Goal: Information Seeking & Learning: Learn about a topic

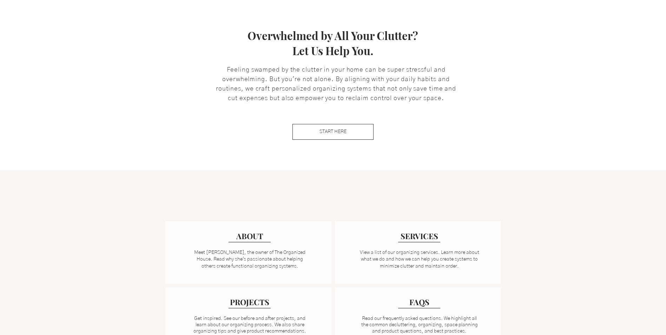
scroll to position [281, 0]
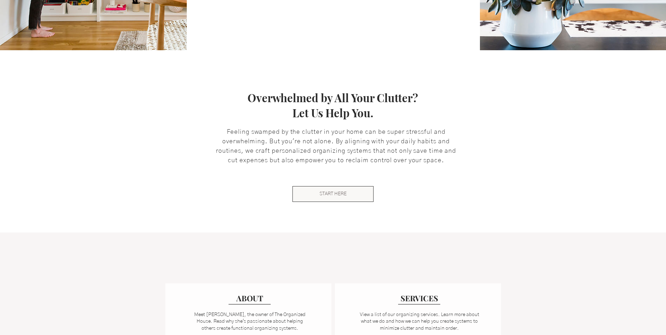
click at [343, 196] on span "START HERE" at bounding box center [333, 194] width 27 height 7
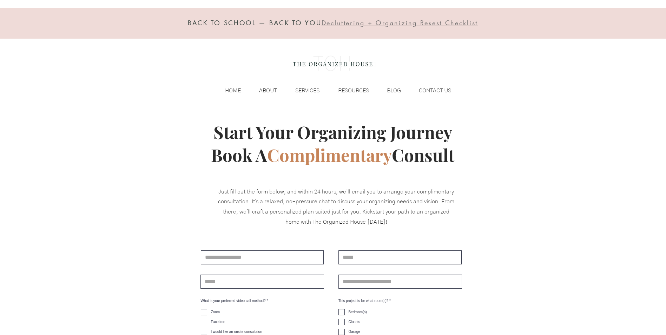
click at [264, 90] on p "ABOUT" at bounding box center [268, 90] width 25 height 11
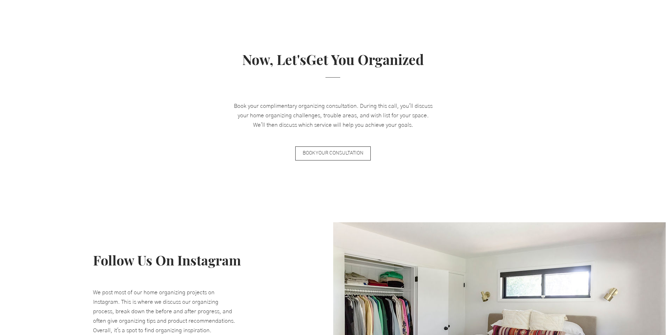
scroll to position [878, 0]
